Goal: Task Accomplishment & Management: Complete application form

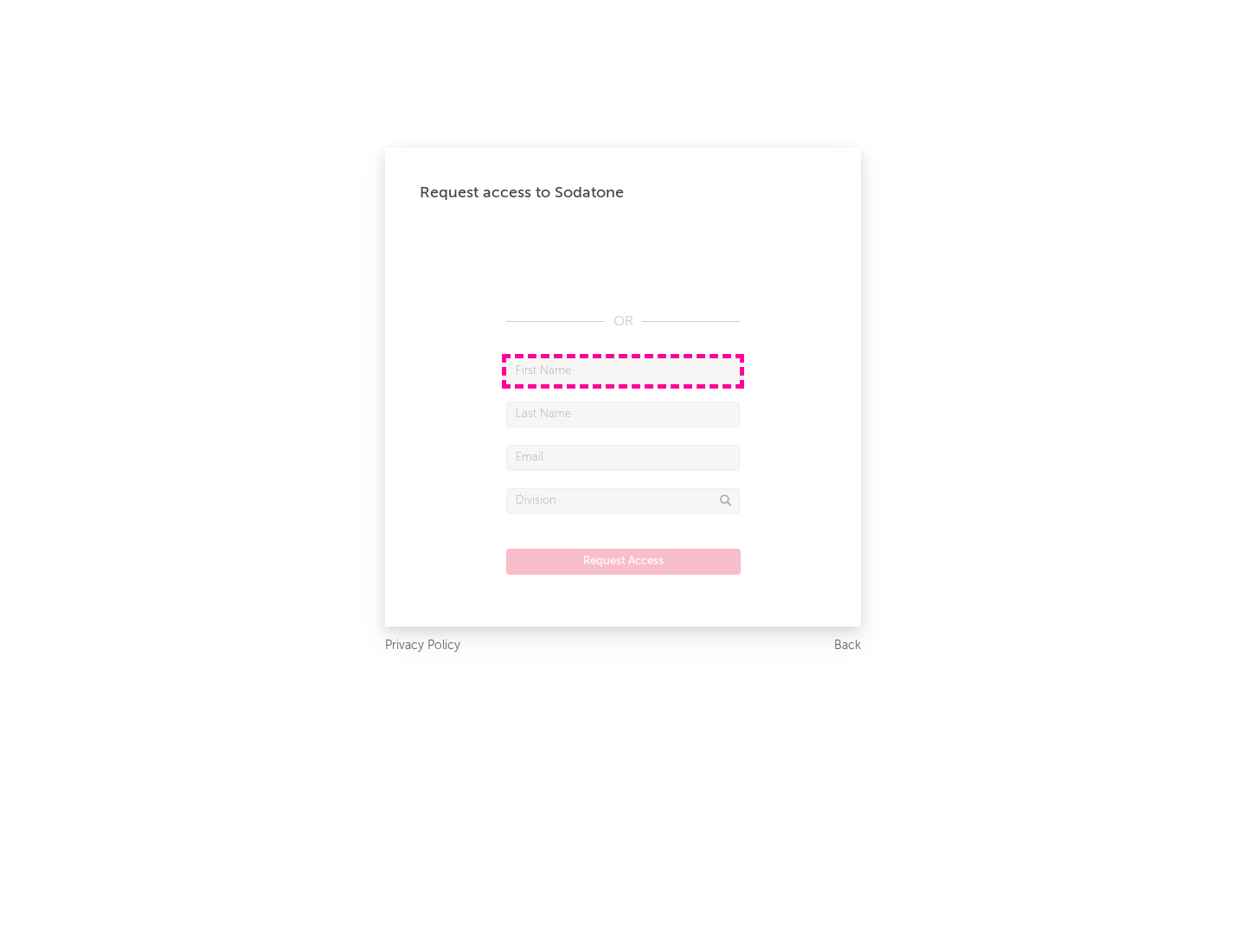
click at [623, 371] on input "text" at bounding box center [623, 372] width 233 height 26
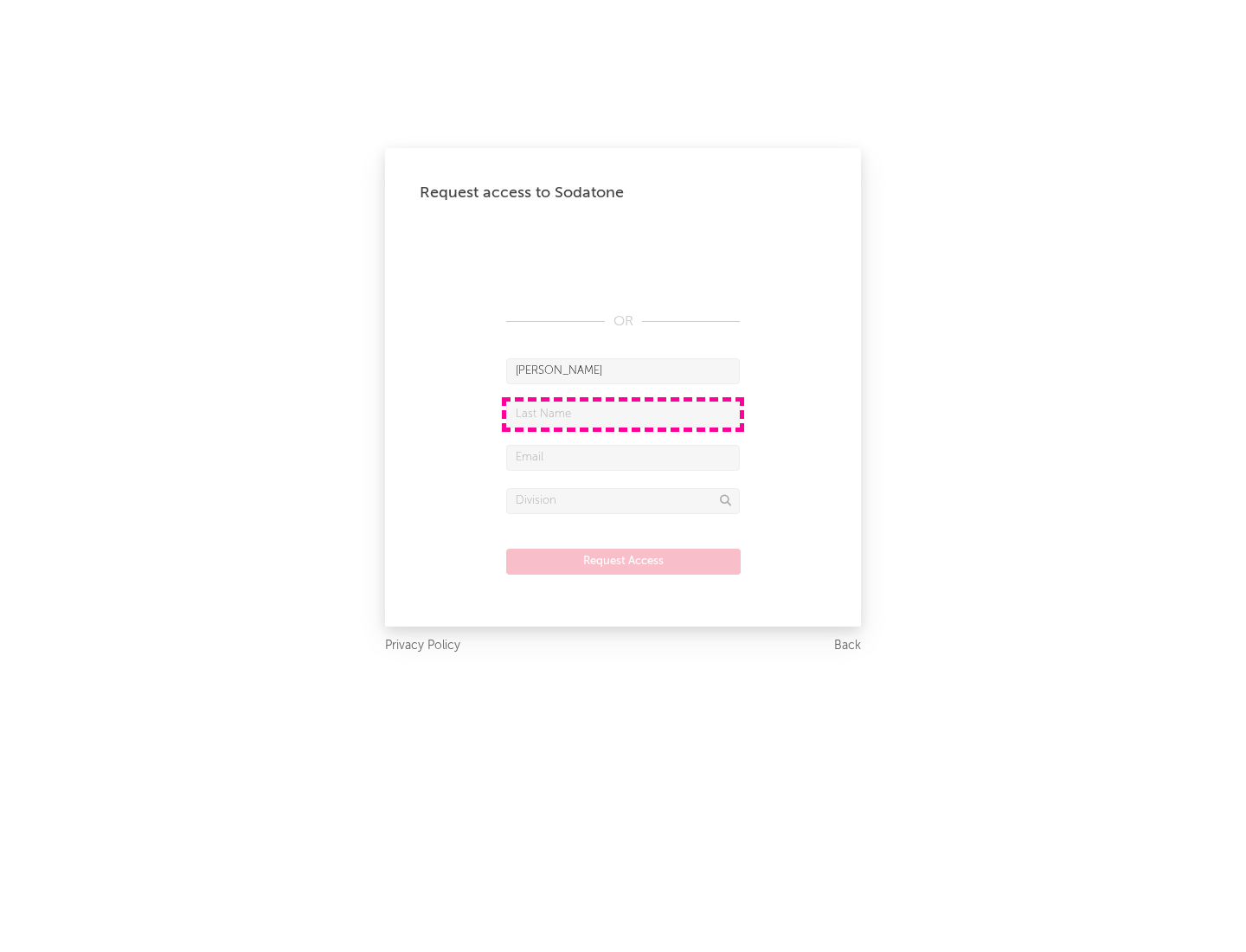
type input "[PERSON_NAME]"
click at [623, 413] on input "text" at bounding box center [623, 414] width 233 height 26
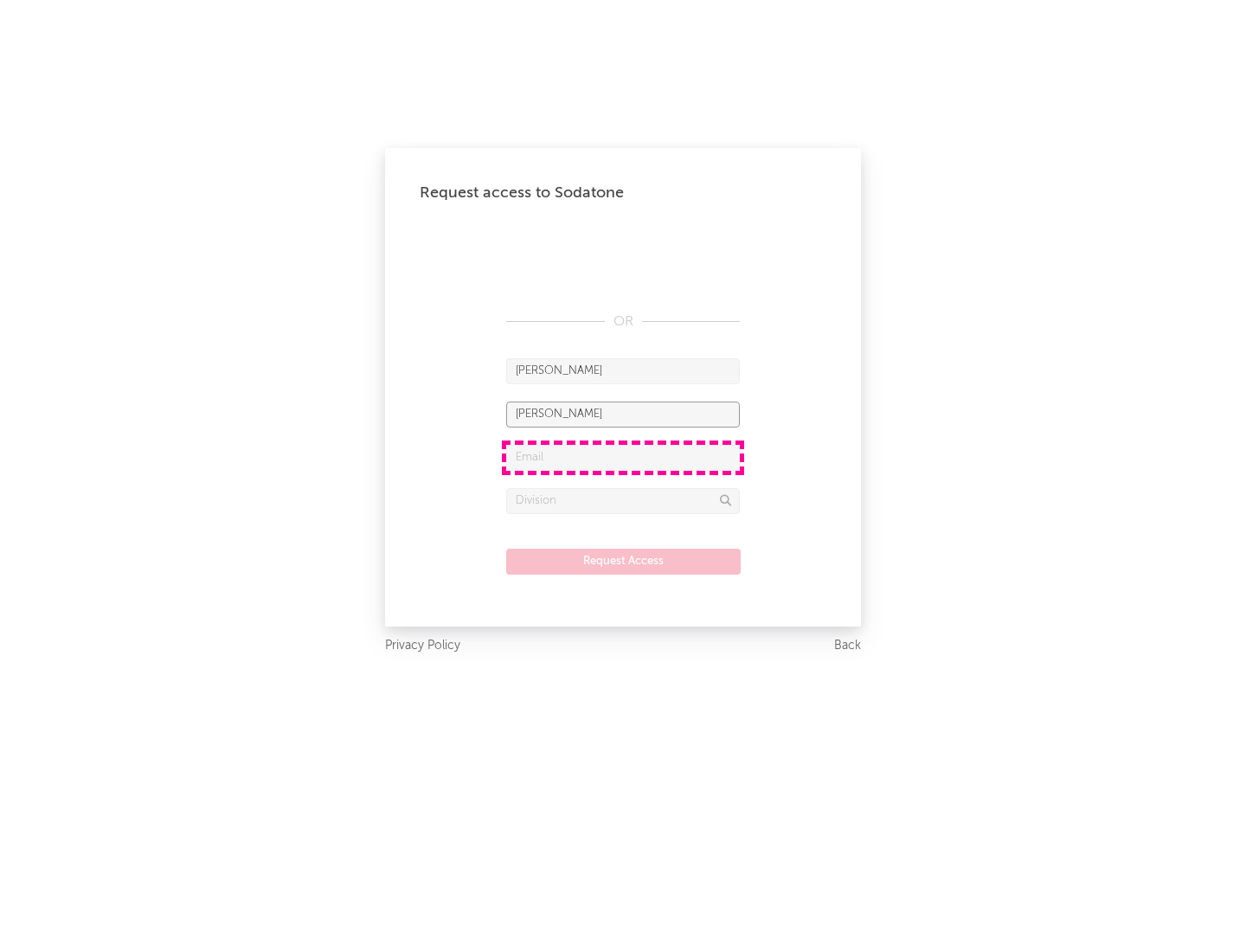
type input "[PERSON_NAME]"
click at [623, 457] on input "text" at bounding box center [623, 458] width 233 height 26
type input "[EMAIL_ADDRESS][DOMAIN_NAME]"
click at [623, 500] on input "text" at bounding box center [623, 501] width 233 height 26
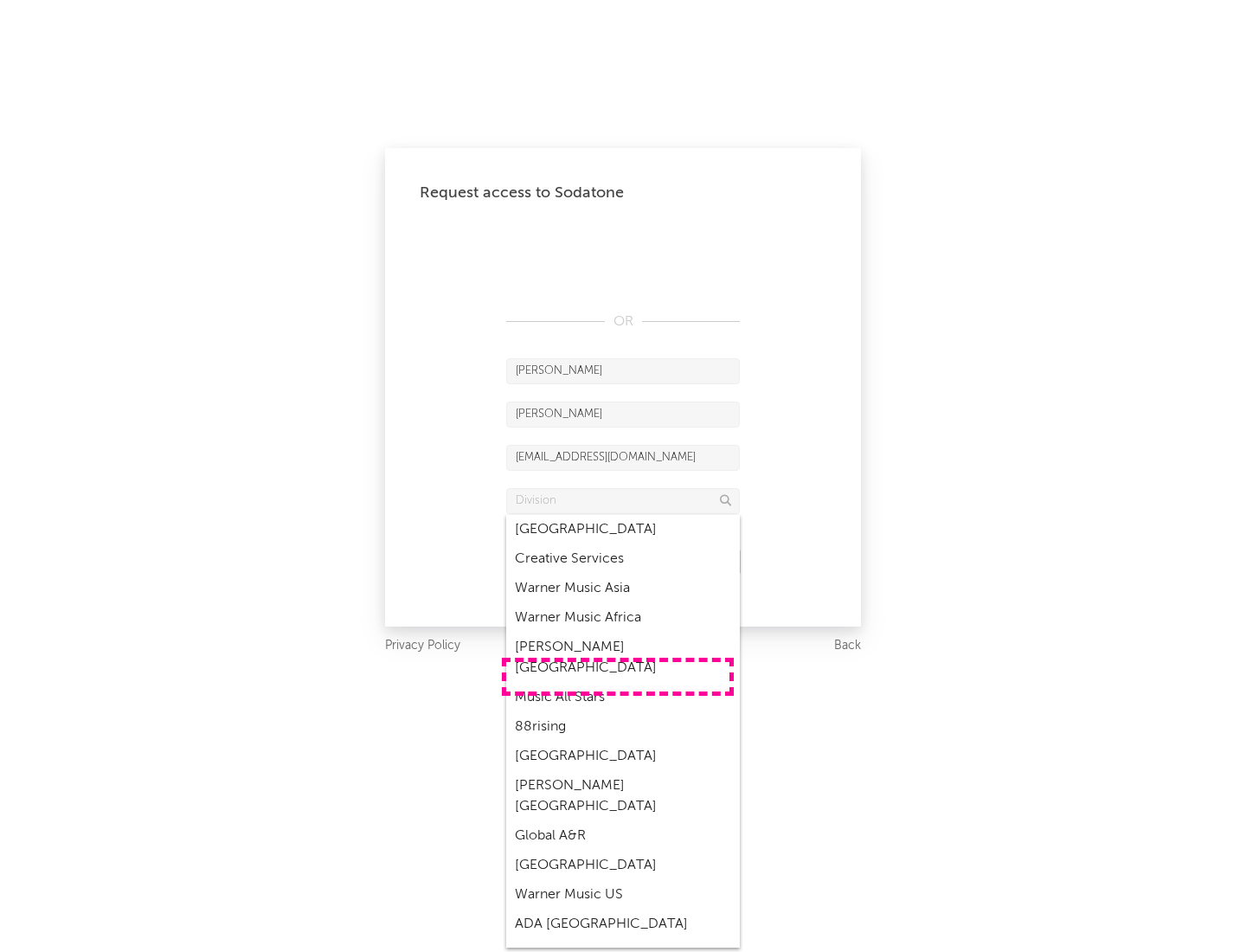
click at [618, 683] on div "Music All Stars" at bounding box center [623, 698] width 233 height 30
type input "Music All Stars"
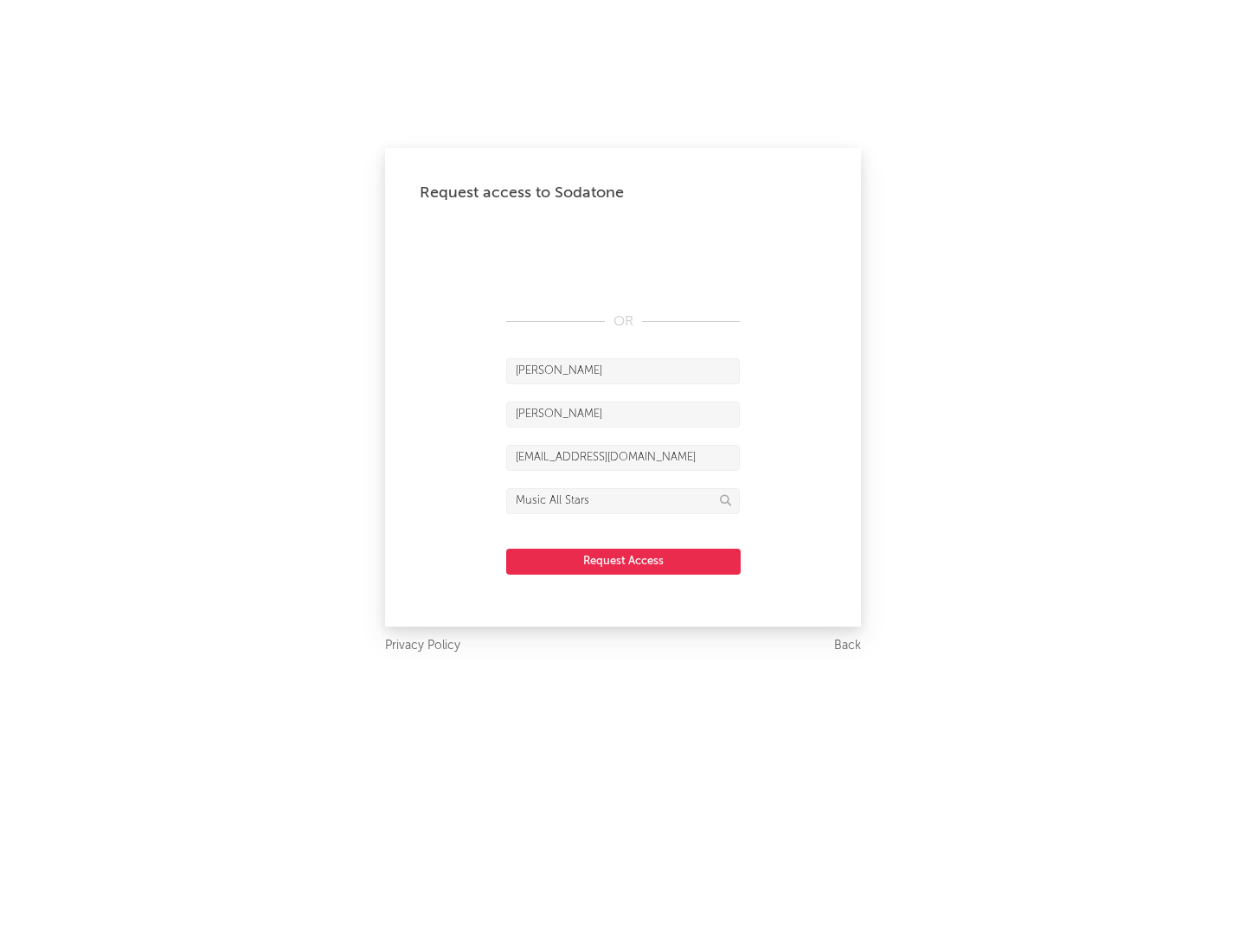
click at [623, 560] on button "Request Access" at bounding box center [623, 561] width 234 height 26
